Goal: Check status: Check status

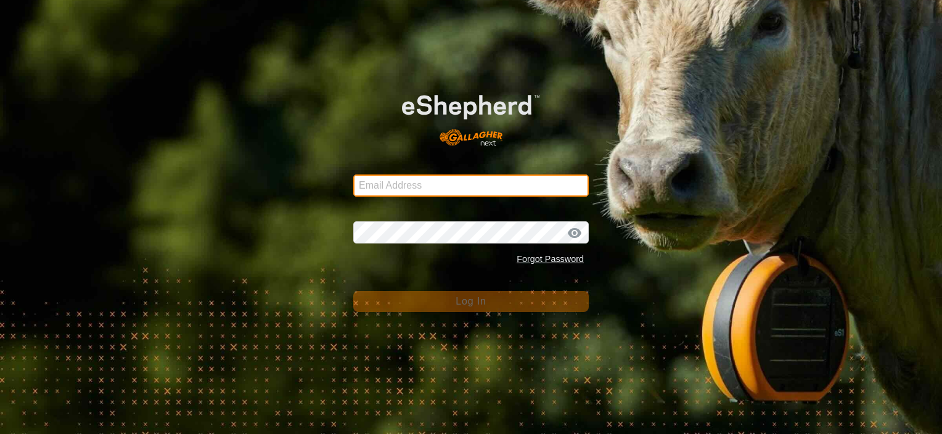
type input "[PERSON_NAME][EMAIL_ADDRESS][DOMAIN_NAME]"
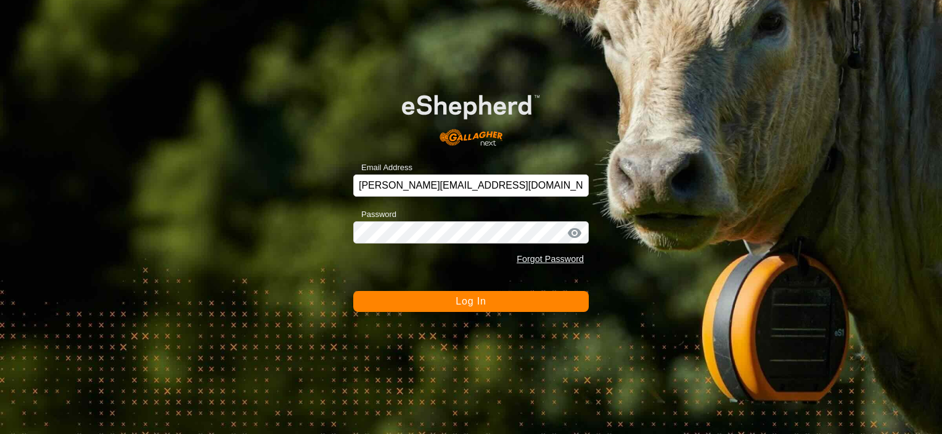
click at [452, 299] on button "Log In" at bounding box center [470, 301] width 235 height 21
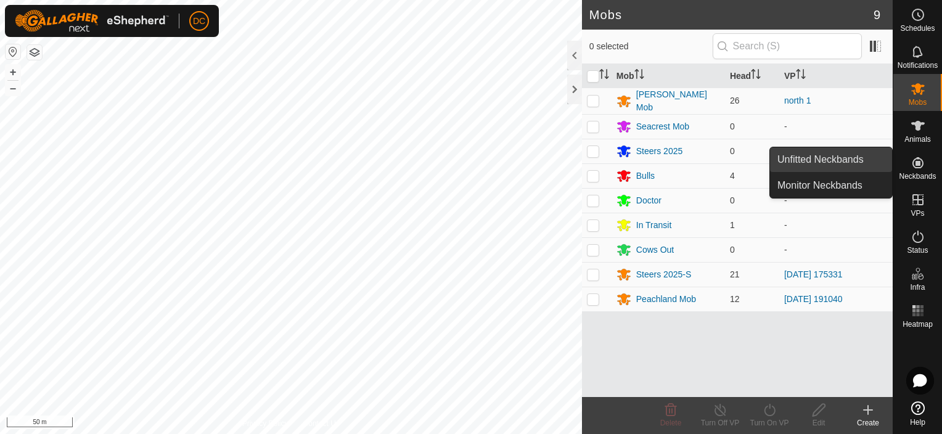
click at [850, 159] on link "Unfitted Neckbands" at bounding box center [831, 159] width 122 height 25
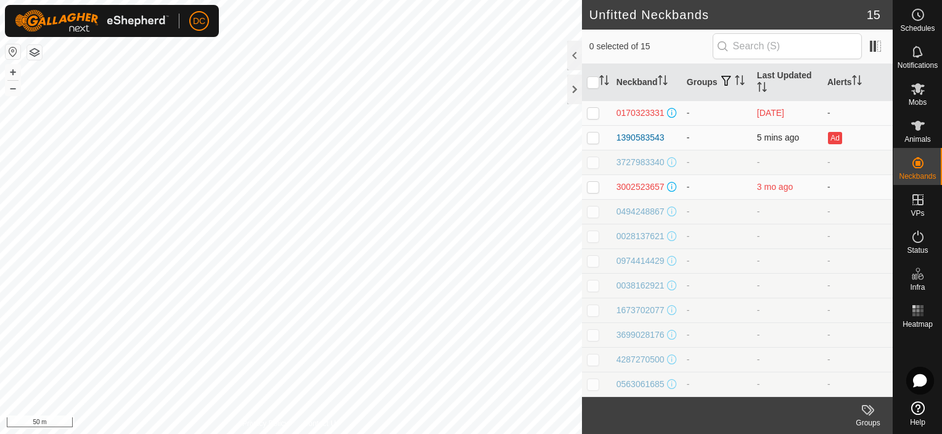
click at [592, 138] on p-checkbox at bounding box center [593, 137] width 12 height 10
checkbox input "false"
click at [590, 190] on p-checkbox at bounding box center [593, 187] width 12 height 10
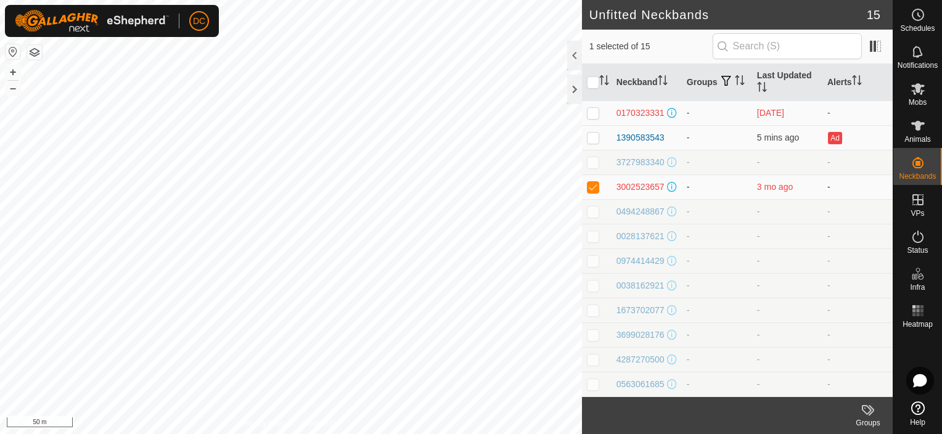
checkbox input "false"
click at [594, 112] on p-checkbox at bounding box center [593, 113] width 12 height 10
checkbox input "false"
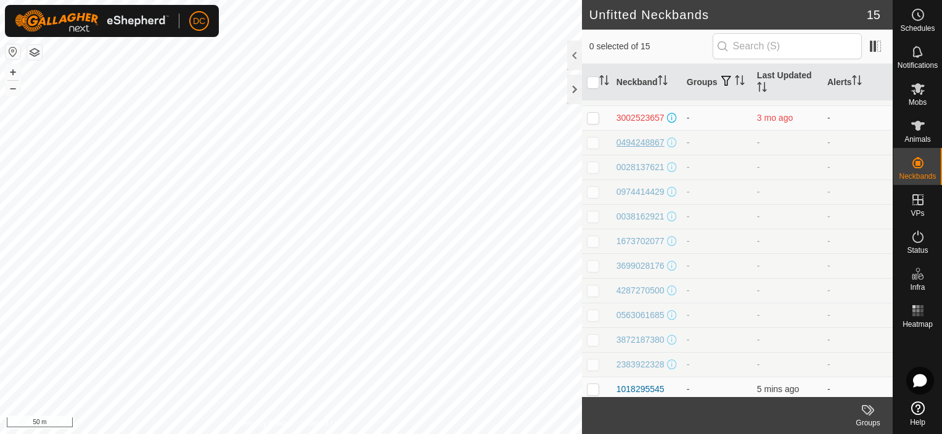
scroll to position [96, 0]
click at [593, 381] on p-checkbox at bounding box center [593, 384] width 12 height 10
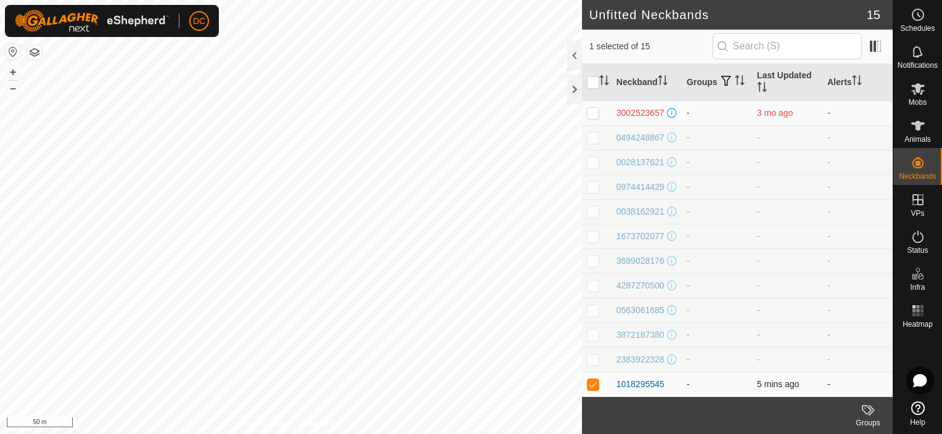
click at [593, 381] on p-checkbox at bounding box center [593, 384] width 12 height 10
checkbox input "false"
